Goal: Use online tool/utility

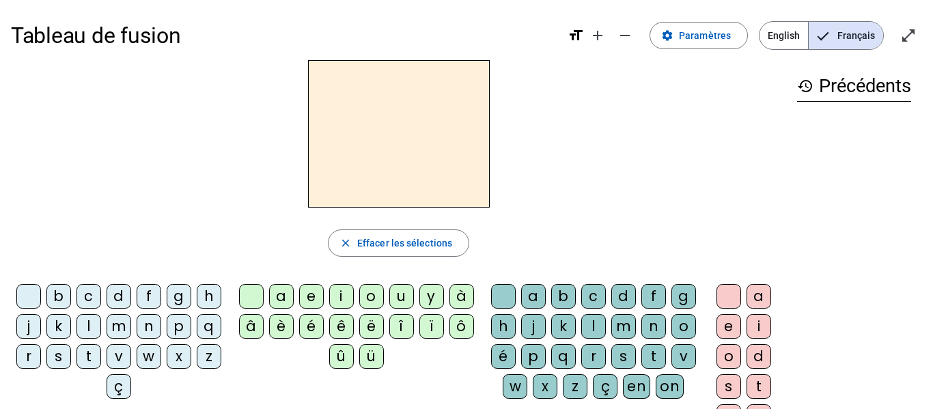
click at [832, 36] on span "Français" at bounding box center [845, 35] width 74 height 27
click at [905, 36] on mat-icon "open_in_full" at bounding box center [908, 35] width 16 height 16
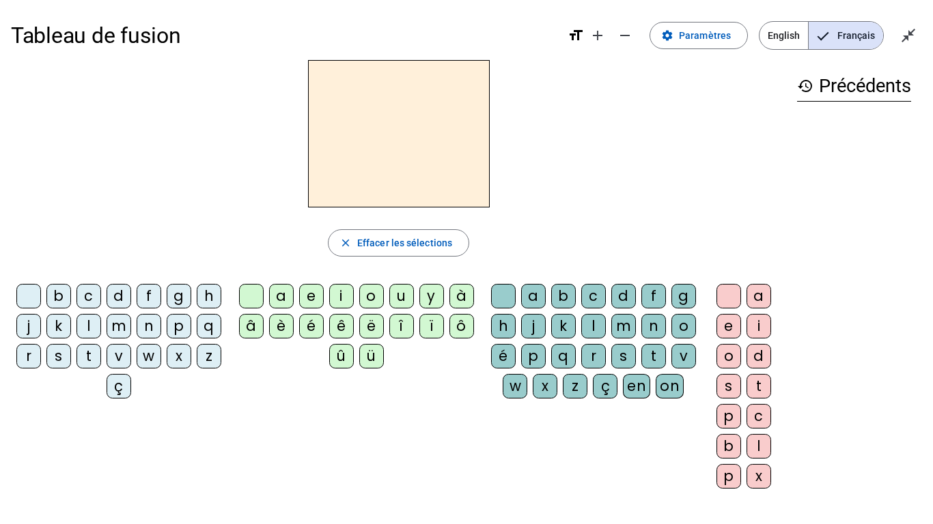
click at [101, 322] on div "l" at bounding box center [88, 326] width 25 height 25
click at [311, 301] on div "e" at bounding box center [311, 296] width 25 height 25
click at [254, 287] on div at bounding box center [251, 296] width 25 height 25
click at [284, 296] on div "a" at bounding box center [281, 296] width 25 height 25
click at [255, 292] on div at bounding box center [251, 296] width 25 height 25
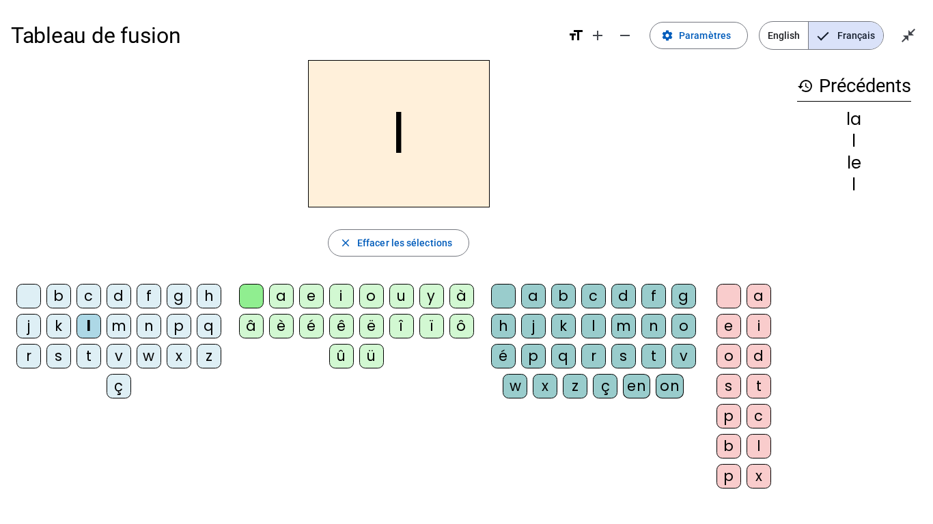
click at [395, 296] on div "u" at bounding box center [401, 296] width 25 height 25
click at [41, 292] on div at bounding box center [28, 296] width 25 height 25
click at [101, 352] on div "t" at bounding box center [88, 356] width 25 height 25
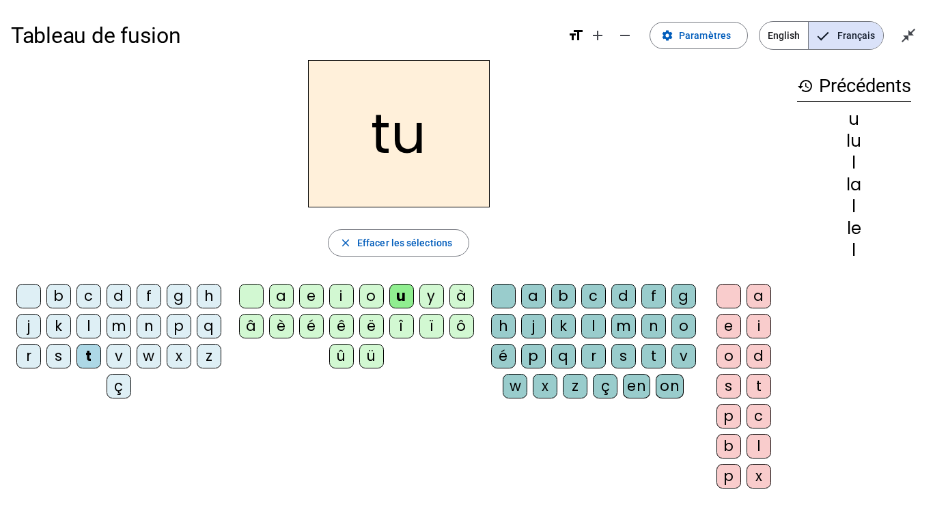
click at [247, 294] on div at bounding box center [251, 296] width 25 height 25
click at [284, 295] on div "a" at bounding box center [281, 296] width 25 height 25
